Goal: Find specific page/section: Find specific page/section

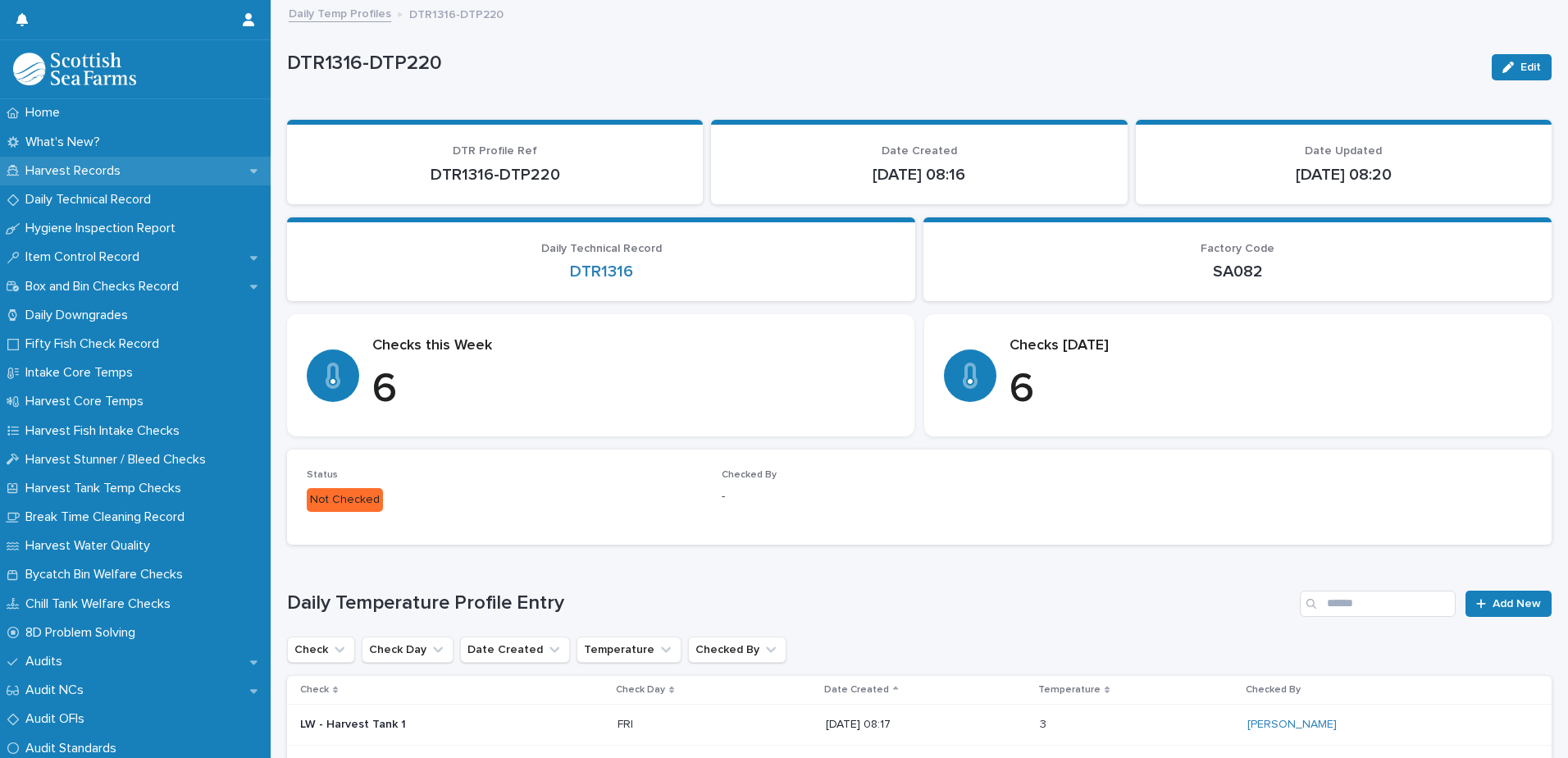
click at [65, 168] on p "Harvest Records" at bounding box center [76, 171] width 114 height 16
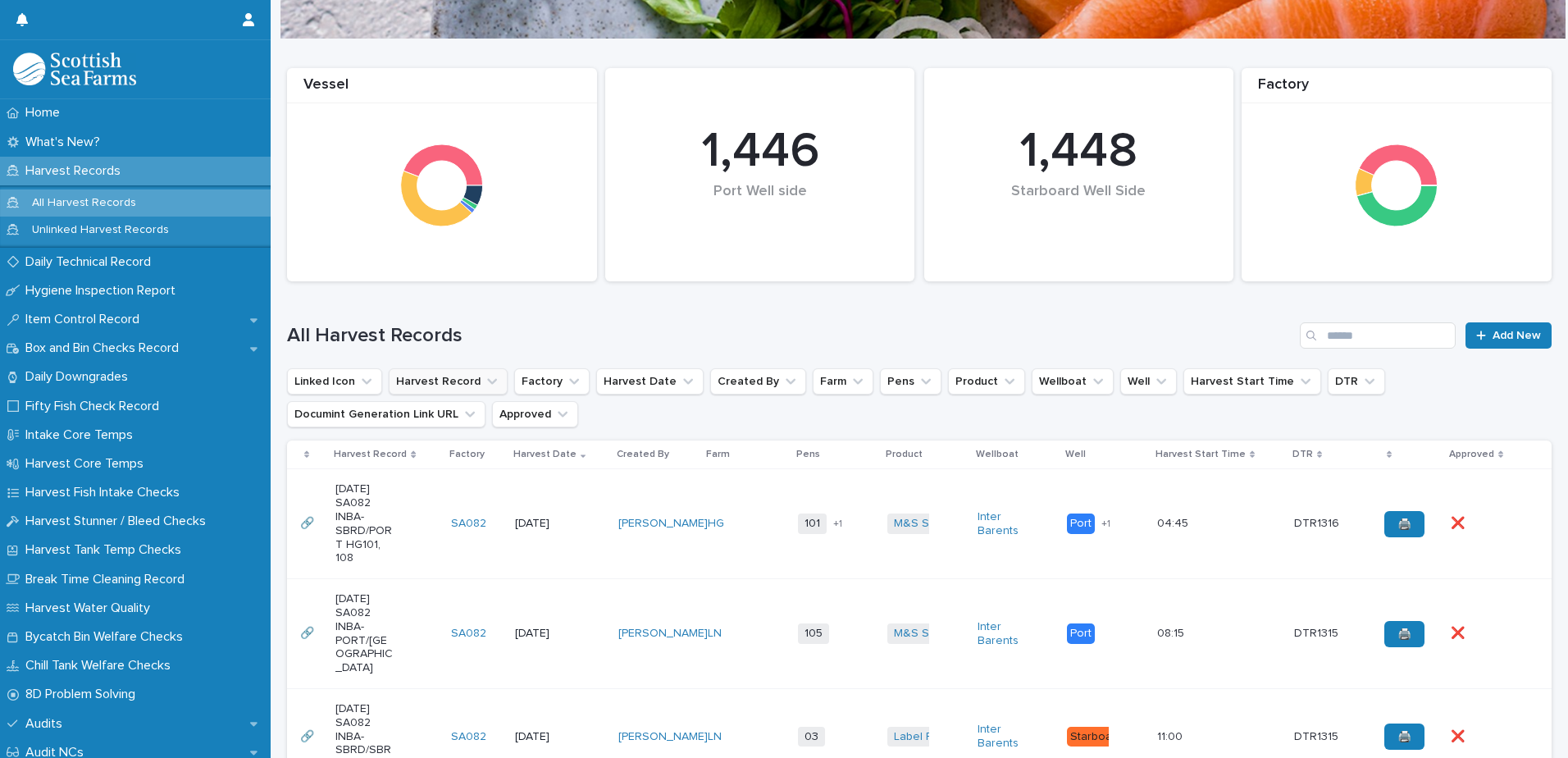
scroll to position [164, 0]
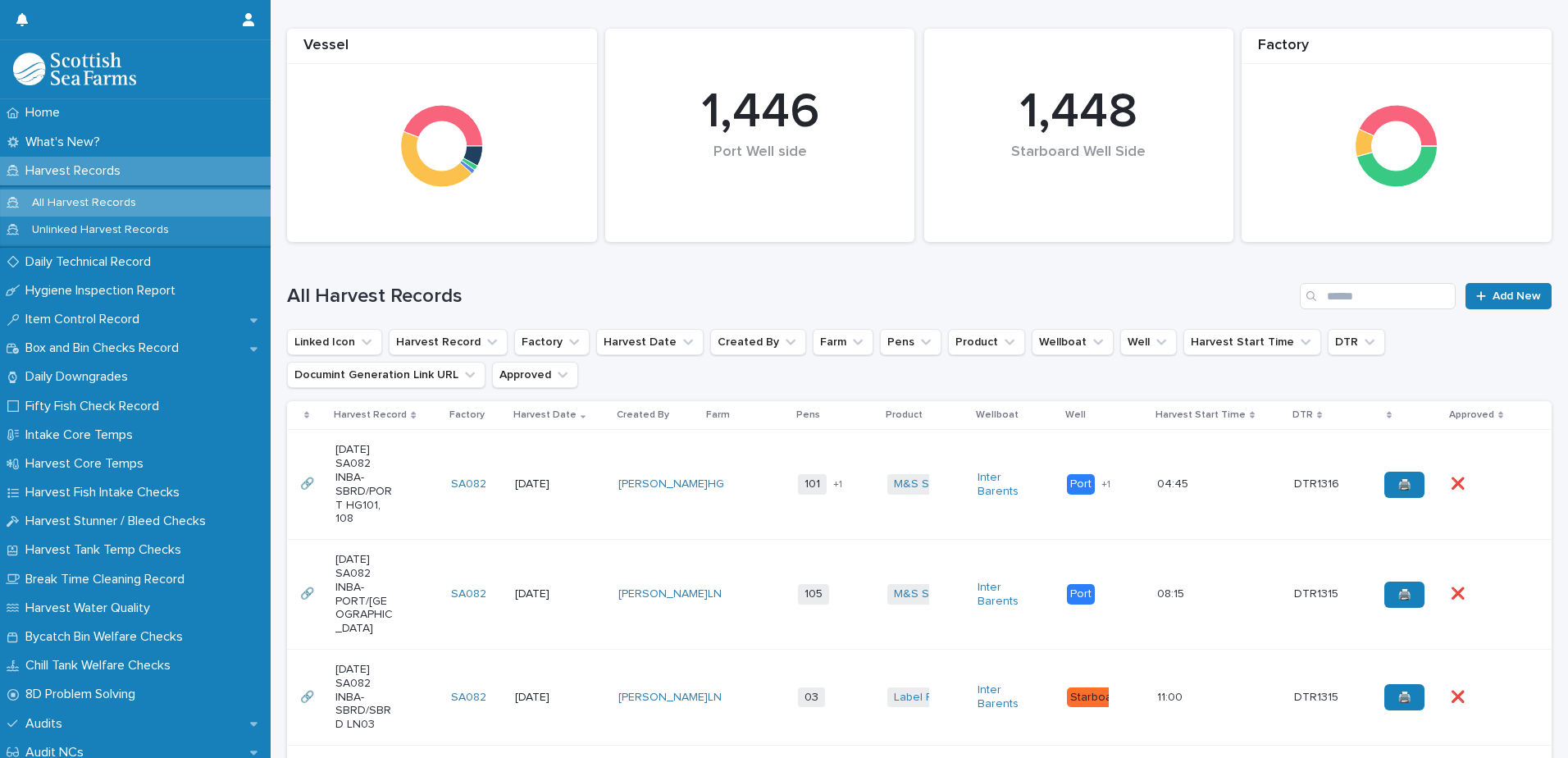
click at [691, 528] on td "[PERSON_NAME]" at bounding box center [657, 484] width 90 height 109
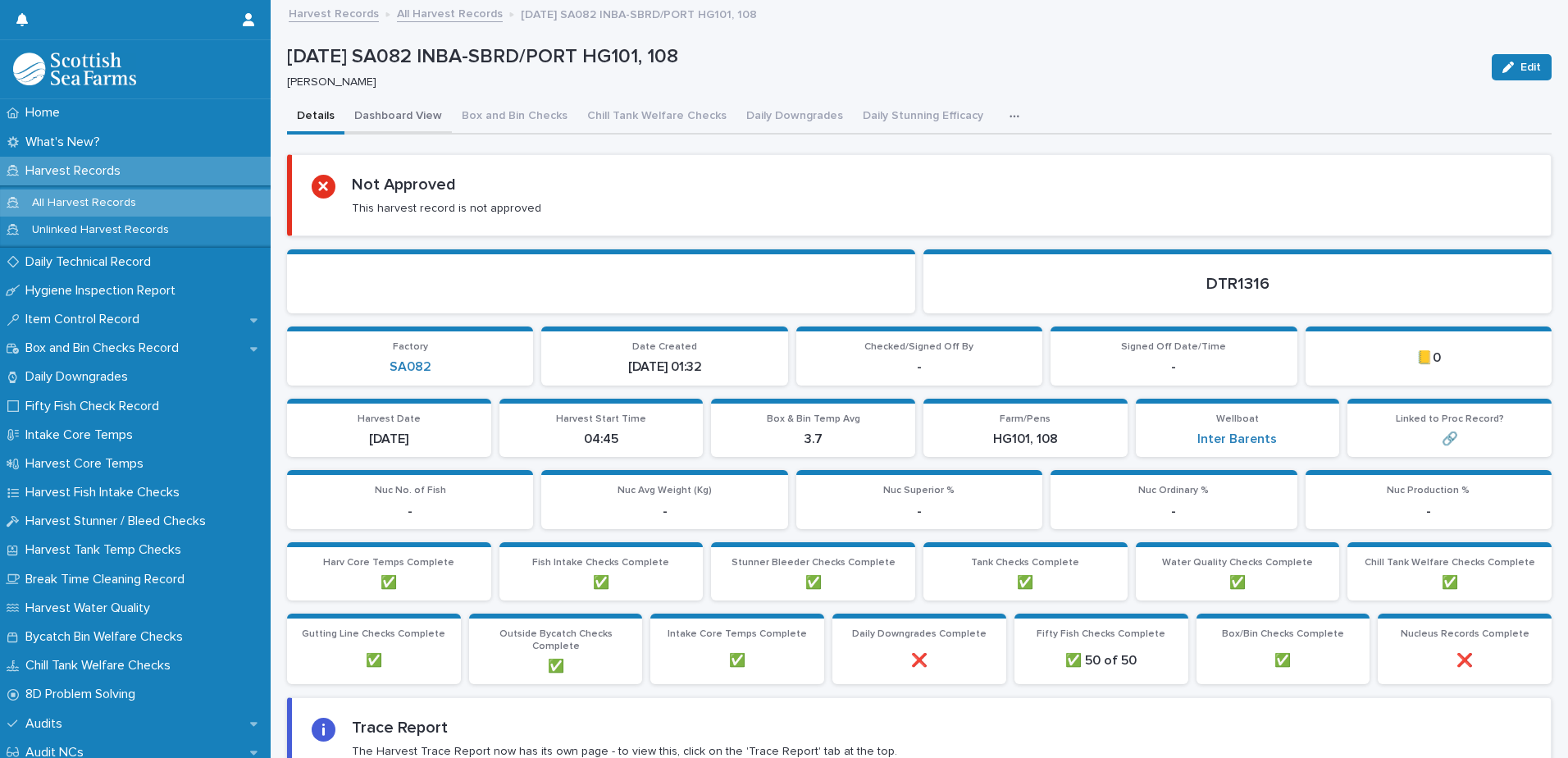
click at [391, 117] on button "Dashboard View" at bounding box center [398, 118] width 108 height 35
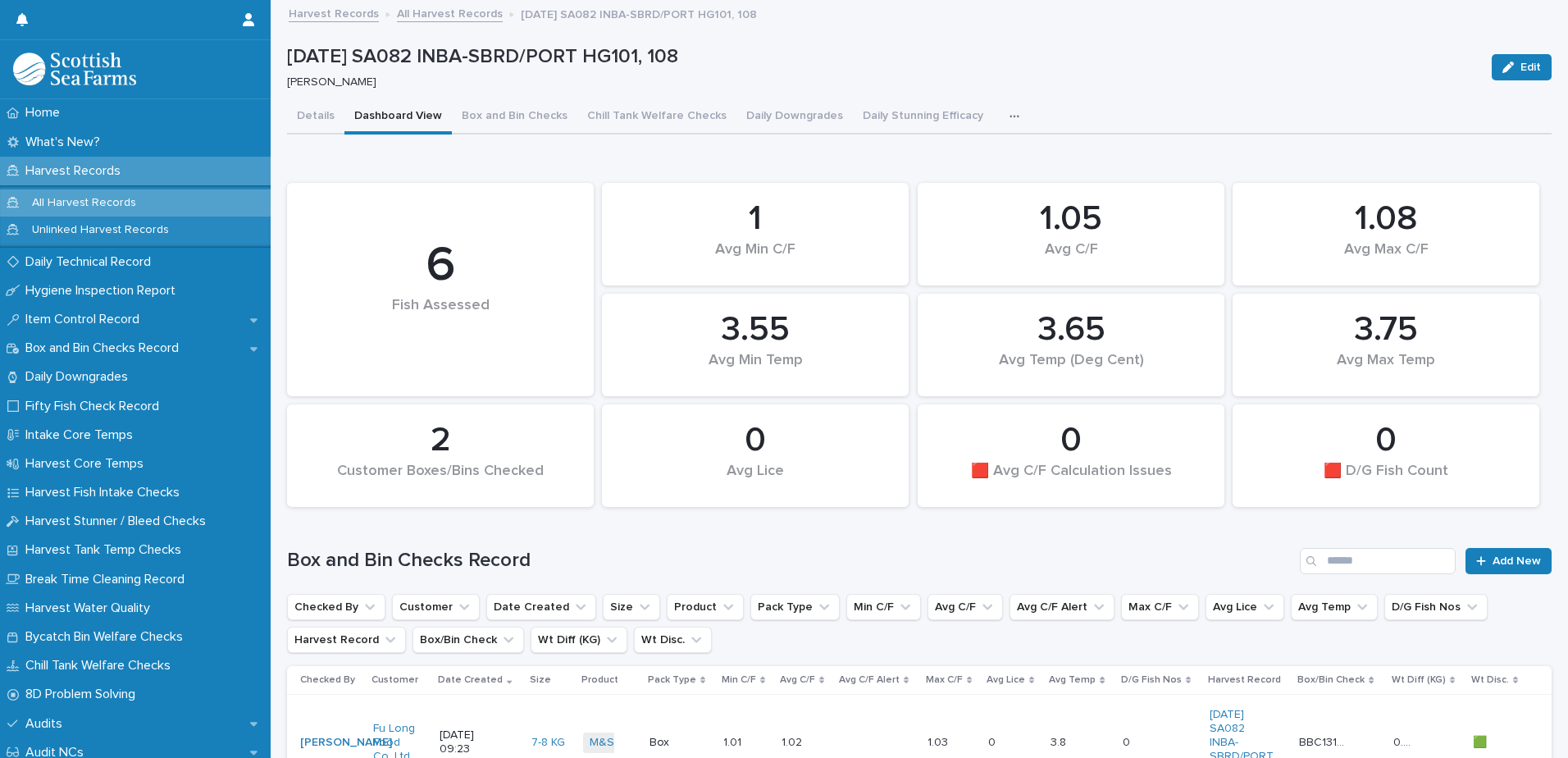
click at [1010, 113] on icon "button" at bounding box center [1015, 116] width 10 height 12
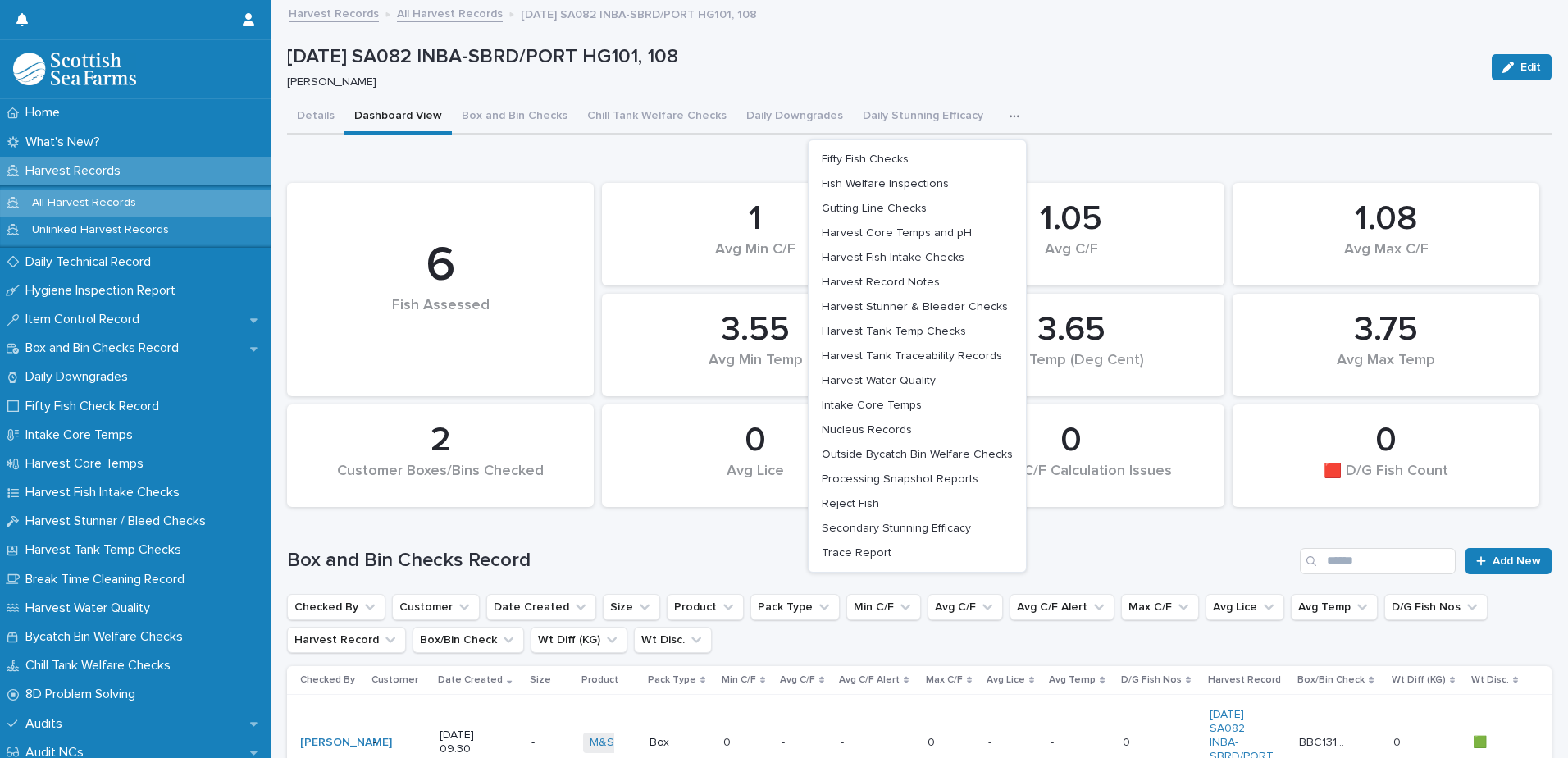
click at [886, 49] on p "[DATE] SA082 INBA-SBRD/PORT HG101, 108" at bounding box center [883, 56] width 1192 height 24
